Goal: Use online tool/utility: Utilize a website feature to perform a specific function

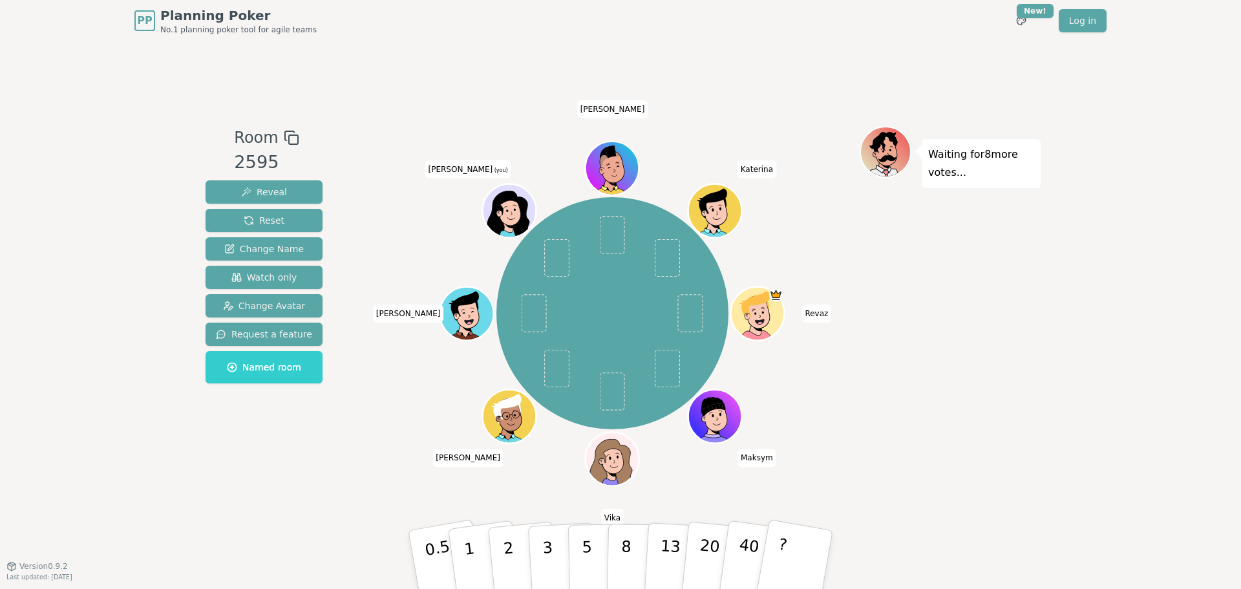
click at [1058, 351] on div "PP Planning Poker No.1 planning poker tool for agile teams Toggle theme New! Lo…" at bounding box center [620, 294] width 1241 height 589
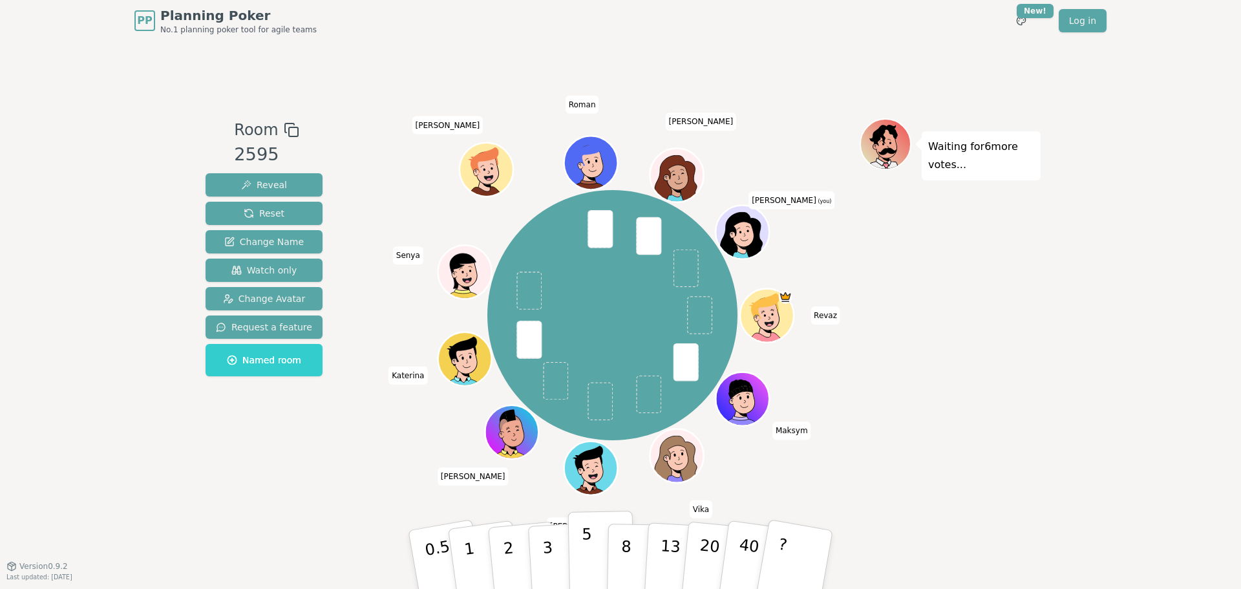
click at [591, 547] on button "5" at bounding box center [601, 560] width 67 height 98
click at [588, 542] on p "5" at bounding box center [587, 560] width 11 height 70
click at [553, 550] on button "3" at bounding box center [563, 559] width 70 height 101
click at [544, 526] on p "3" at bounding box center [549, 561] width 14 height 70
